Goal: Task Accomplishment & Management: Manage account settings

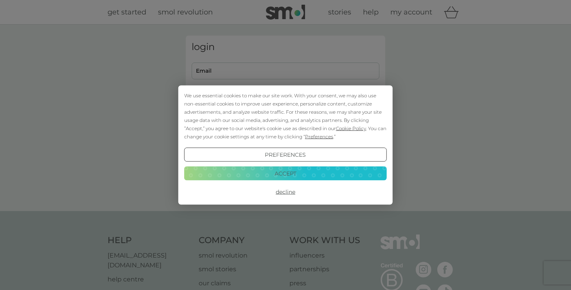
click at [293, 192] on button "Decline" at bounding box center [285, 192] width 203 height 14
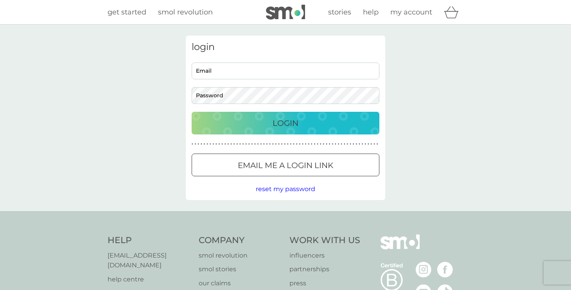
click at [269, 75] on input "Email" at bounding box center [286, 71] width 188 height 17
type input "[EMAIL_ADDRESS][DOMAIN_NAME]"
click at [280, 123] on p "Login" at bounding box center [286, 123] width 26 height 13
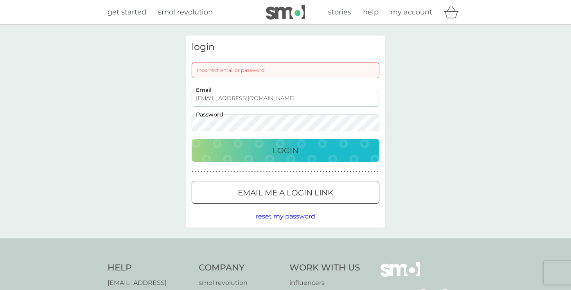
click at [192, 139] on button "Login" at bounding box center [286, 150] width 188 height 23
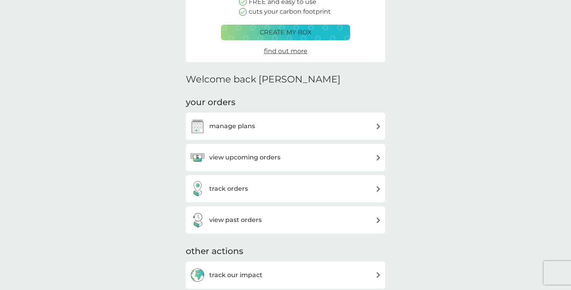
scroll to position [124, 0]
click at [336, 128] on div "manage plans" at bounding box center [286, 126] width 192 height 16
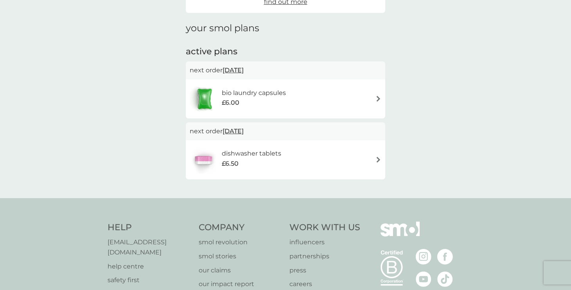
scroll to position [88, 0]
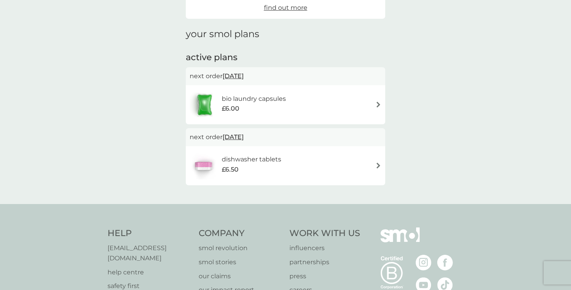
click at [377, 166] on img at bounding box center [378, 166] width 6 height 6
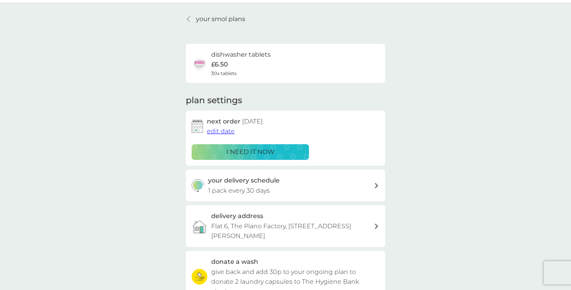
scroll to position [20, 0]
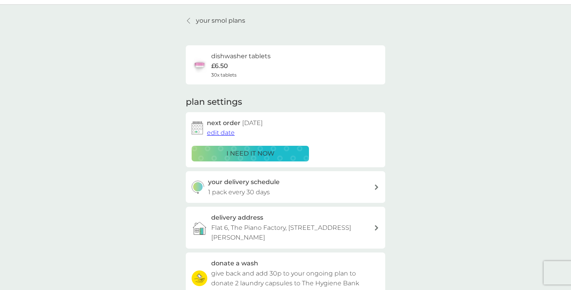
click at [219, 23] on p "your smol plans" at bounding box center [220, 21] width 49 height 10
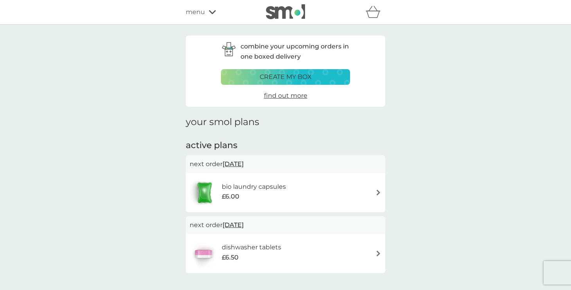
click at [346, 186] on div "bio laundry capsules £6.00" at bounding box center [286, 192] width 192 height 27
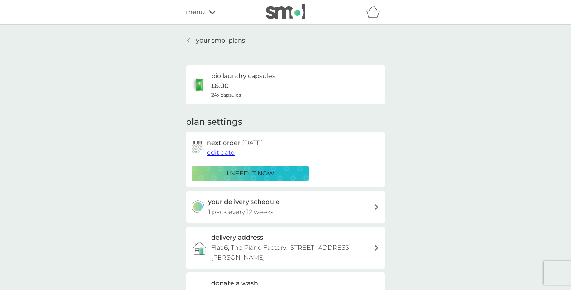
click at [244, 211] on p "1 pack every 12 weeks" at bounding box center [241, 212] width 66 height 10
select select "84"
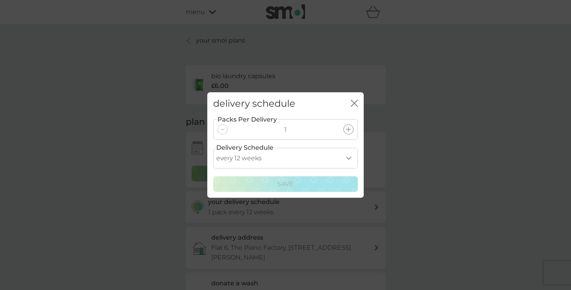
click at [324, 153] on select "every 1 week every 2 weeks every 3 weeks every 4 weeks every 5 weeks every 6 we…" at bounding box center [285, 158] width 145 height 21
click at [313, 128] on div "Packs Per Delivery 1" at bounding box center [285, 129] width 145 height 21
click at [349, 129] on icon at bounding box center [348, 129] width 5 height 5
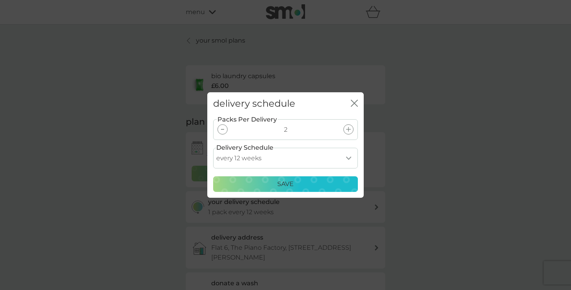
click at [308, 187] on div "Save" at bounding box center [285, 184] width 135 height 10
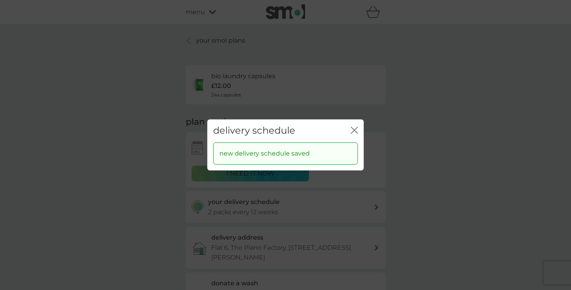
click at [357, 128] on icon "close" at bounding box center [354, 130] width 7 height 7
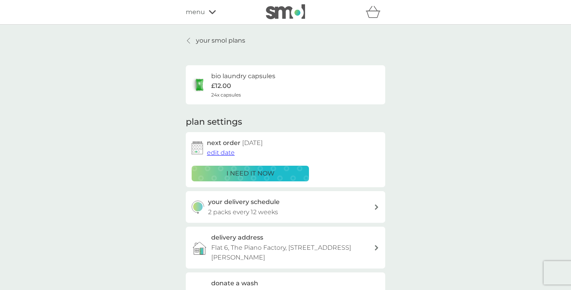
click at [189, 42] on icon at bounding box center [188, 40] width 3 height 5
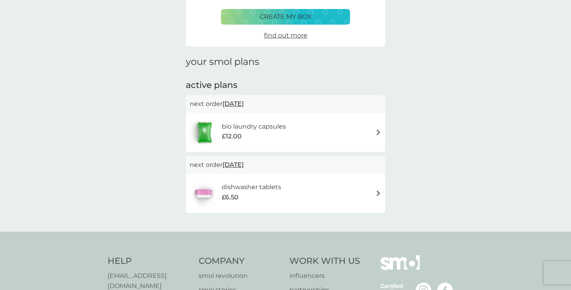
scroll to position [61, 0]
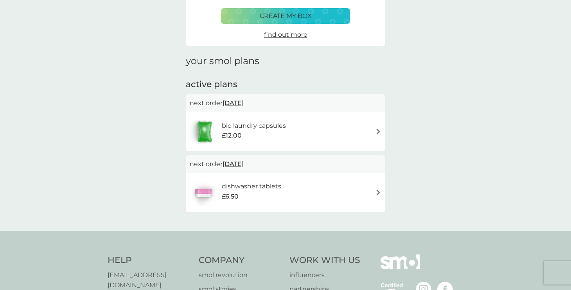
click at [375, 192] on img at bounding box center [378, 193] width 6 height 6
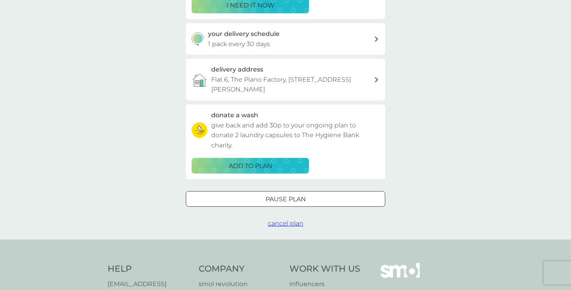
scroll to position [174, 0]
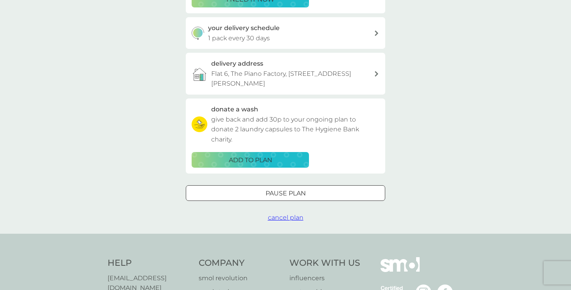
click at [370, 192] on div "Pause plan" at bounding box center [285, 194] width 199 height 10
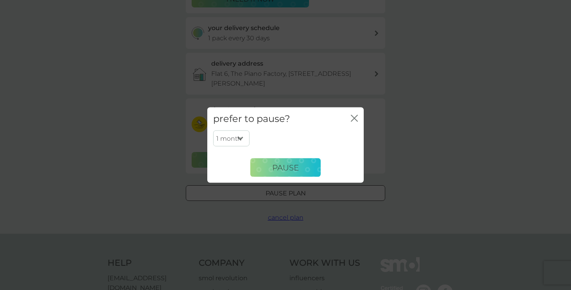
click at [239, 135] on select "1 month 2 months 3 months 4 months 5 months 6 months" at bounding box center [231, 138] width 36 height 16
select select "2"
click at [273, 168] on span "Pause" at bounding box center [285, 167] width 27 height 9
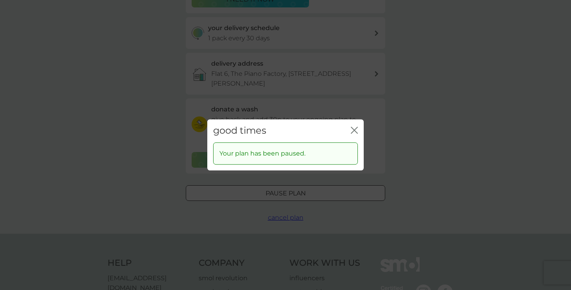
click at [356, 133] on icon "close" at bounding box center [354, 130] width 7 height 7
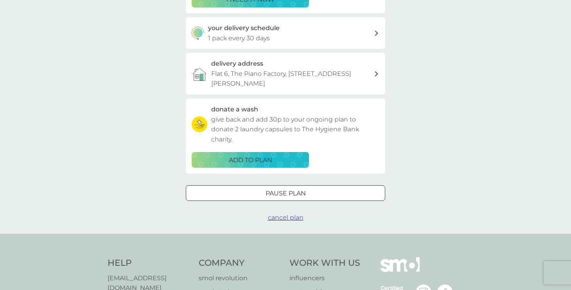
scroll to position [0, 0]
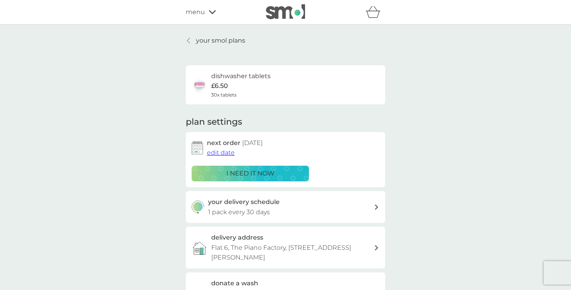
click at [224, 38] on p "your smol plans" at bounding box center [220, 41] width 49 height 10
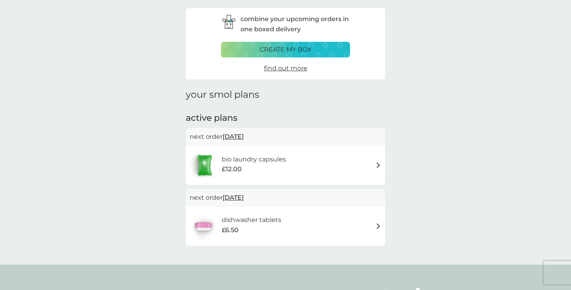
scroll to position [31, 0]
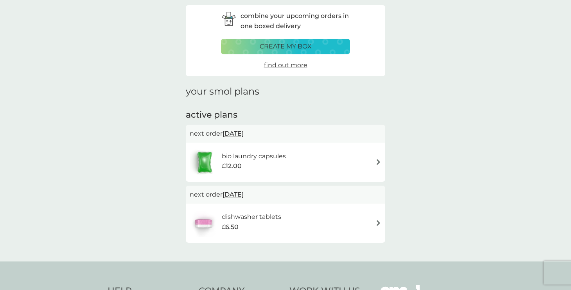
click at [327, 167] on div "bio laundry capsules £12.00" at bounding box center [286, 162] width 192 height 27
